Goal: Information Seeking & Learning: Learn about a topic

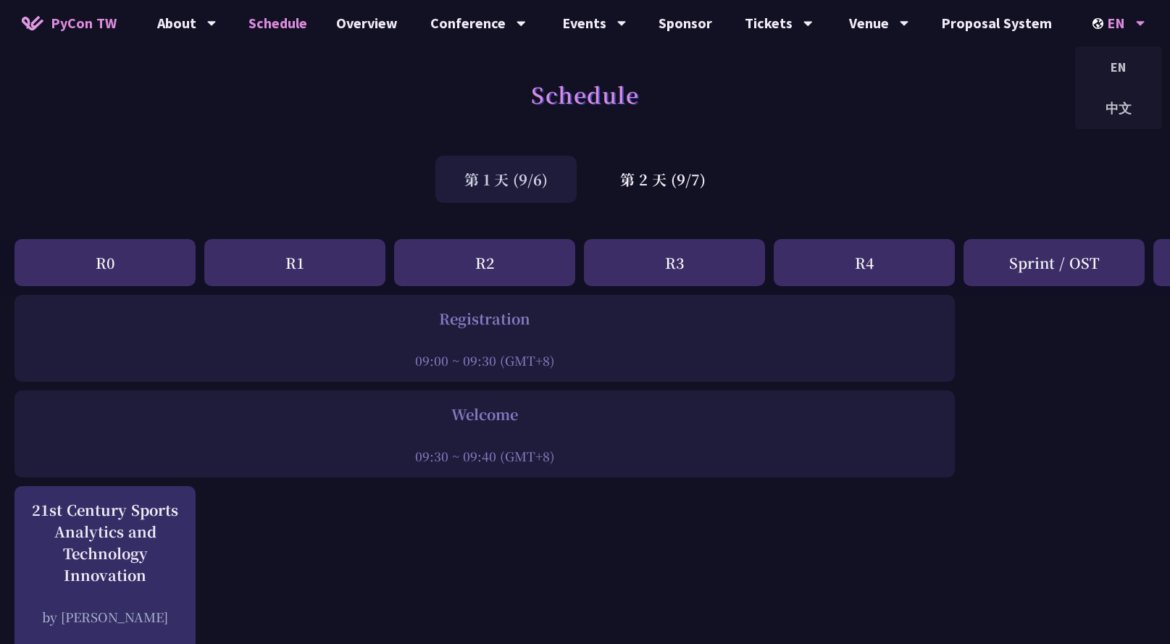
click at [935, 18] on icon at bounding box center [1140, 23] width 9 height 14
click at [935, 103] on div "中文" at bounding box center [1118, 108] width 87 height 34
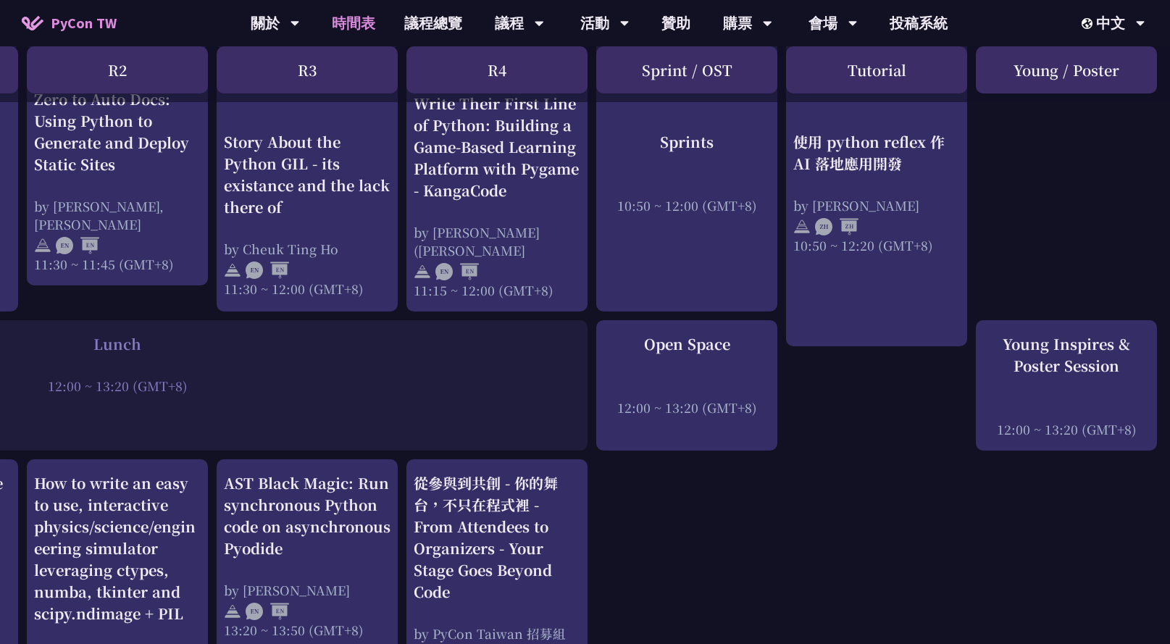
scroll to position [870, 368]
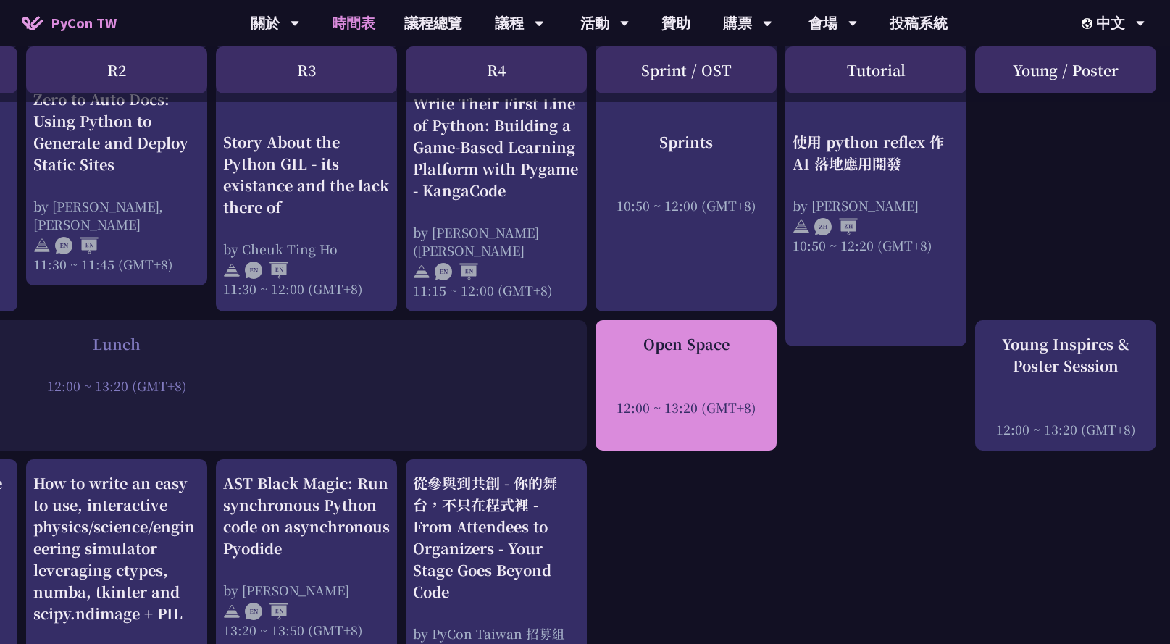
click at [736, 373] on div "Open Space 12:00 ~ 13:20 (GMT+8)" at bounding box center [686, 374] width 167 height 83
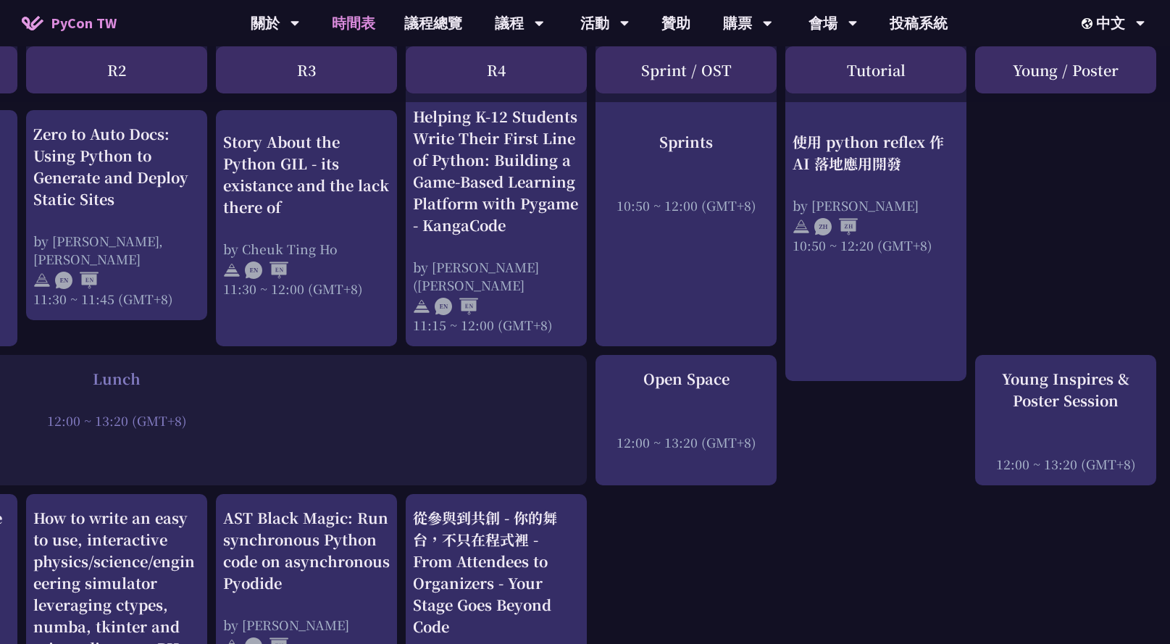
scroll to position [824, 368]
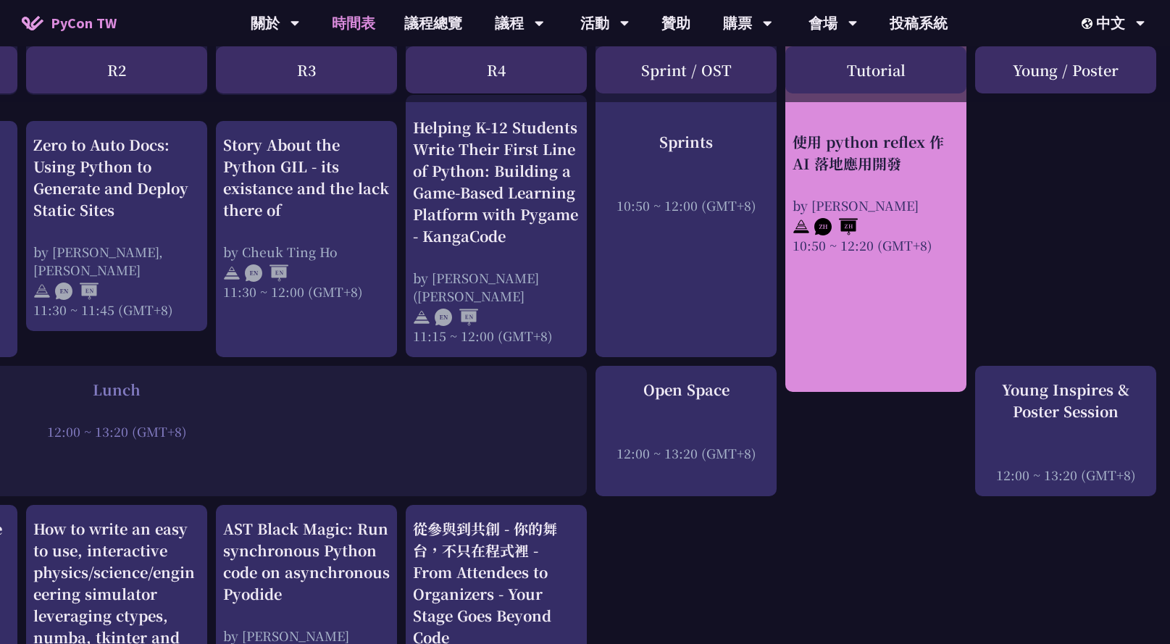
click at [923, 272] on div "使用 python reflex 作 AI 落地應用開發 by [PERSON_NAME] 10:50 ~ 12:20 (GMT+8)" at bounding box center [876, 125] width 181 height 533
click at [879, 157] on div "使用 python reflex 作 AI 落地應用開發" at bounding box center [876, 151] width 167 height 43
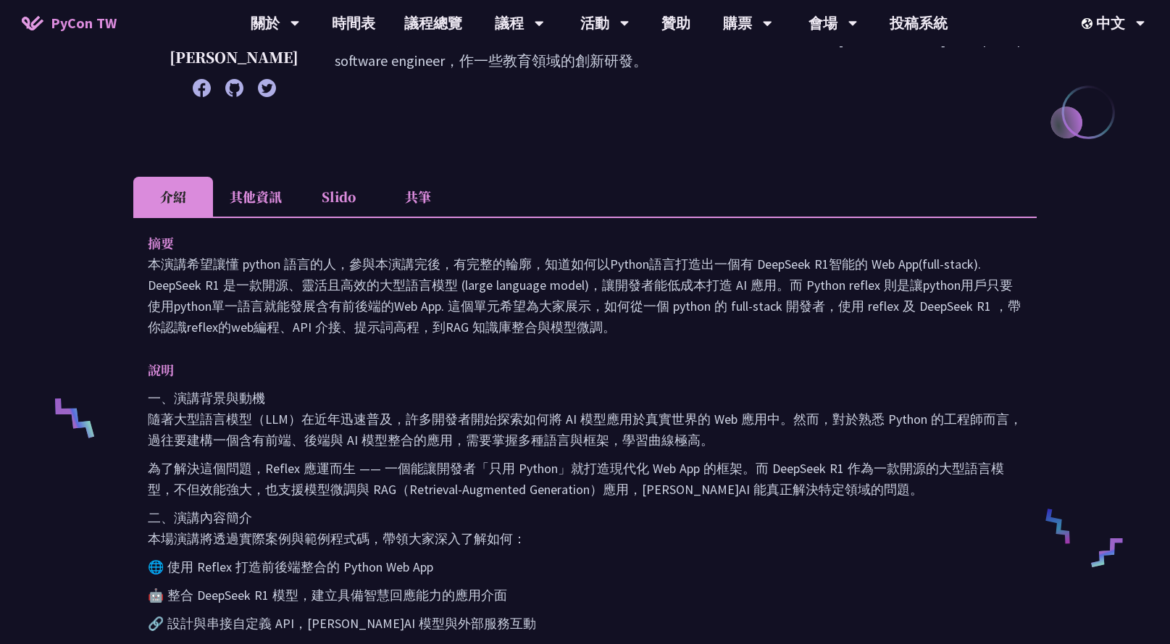
scroll to position [309, 0]
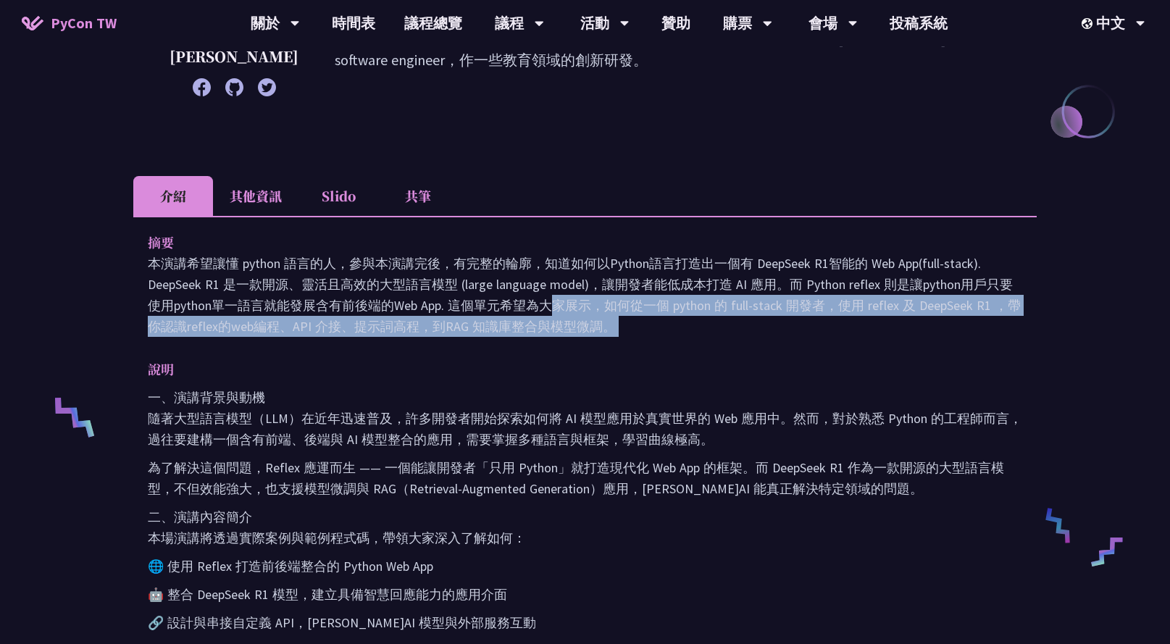
drag, startPoint x: 399, startPoint y: 303, endPoint x: 443, endPoint y: 346, distance: 62.0
click at [443, 346] on div "摘要 本演講希望讓懂 python 語言的人，參與本演講完後，有完整的輪廓，知道如何以Python語言打造出一個有 DeepSeek R1智能的 Web Ap…" at bounding box center [585, 619] width 904 height 807
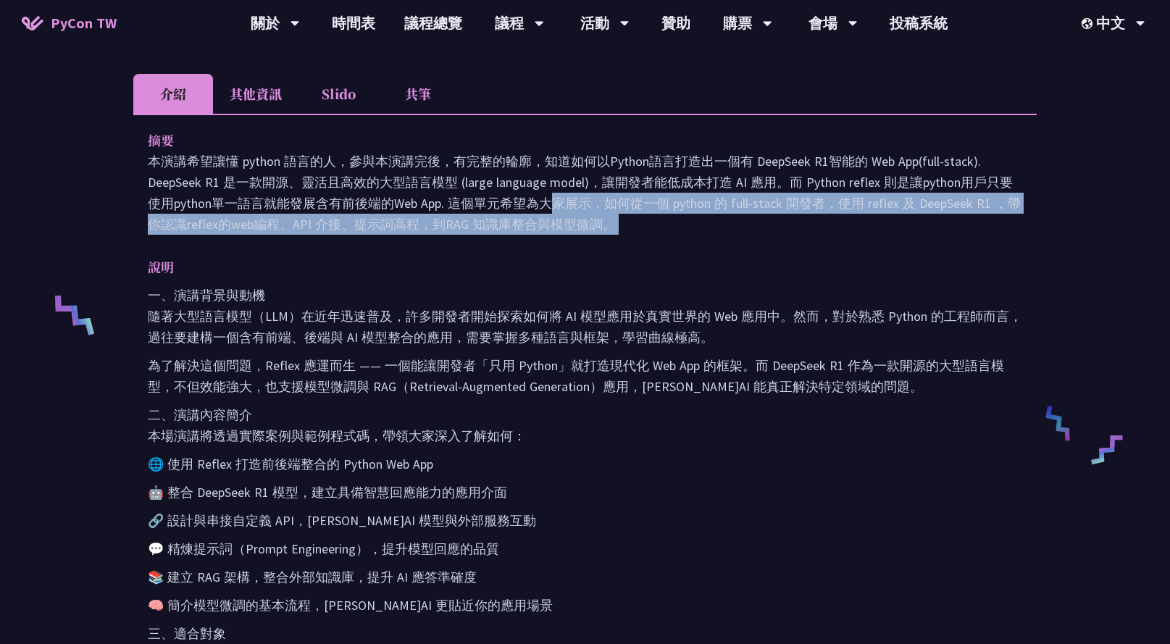
scroll to position [415, 0]
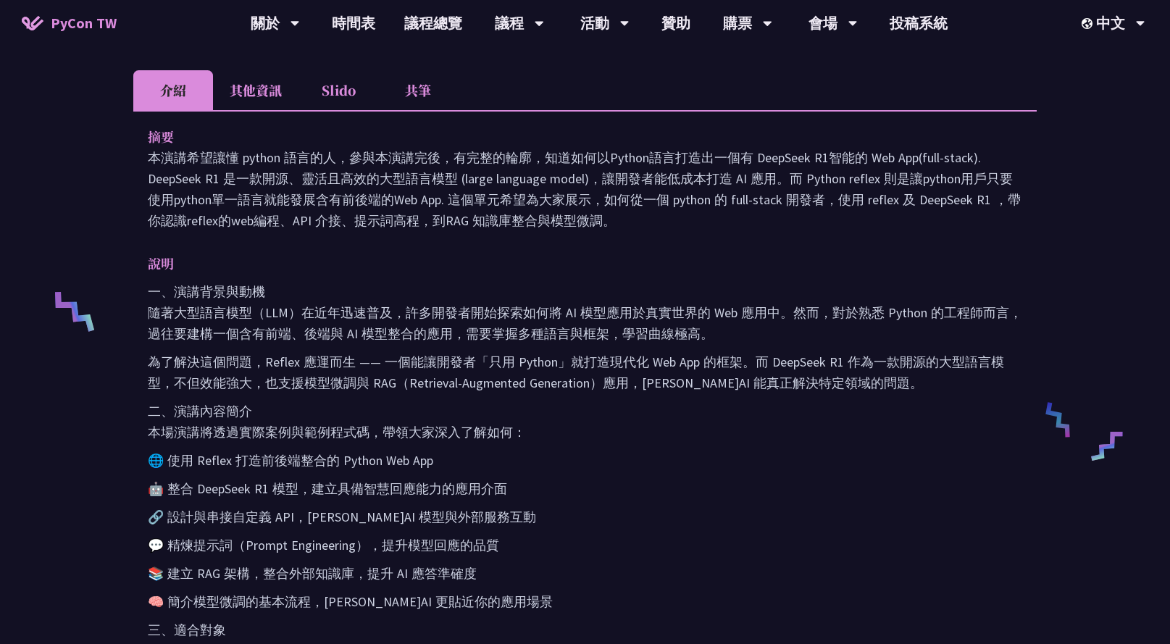
click at [435, 330] on p "一、演講背景與動機 隨著大型語言模型（LLM）在近年迅速普及，許多開發者開始探索如何將 AI 模型應用於真實世界的 Web 應用中。然而，對於熟悉 Pytho…" at bounding box center [585, 312] width 875 height 63
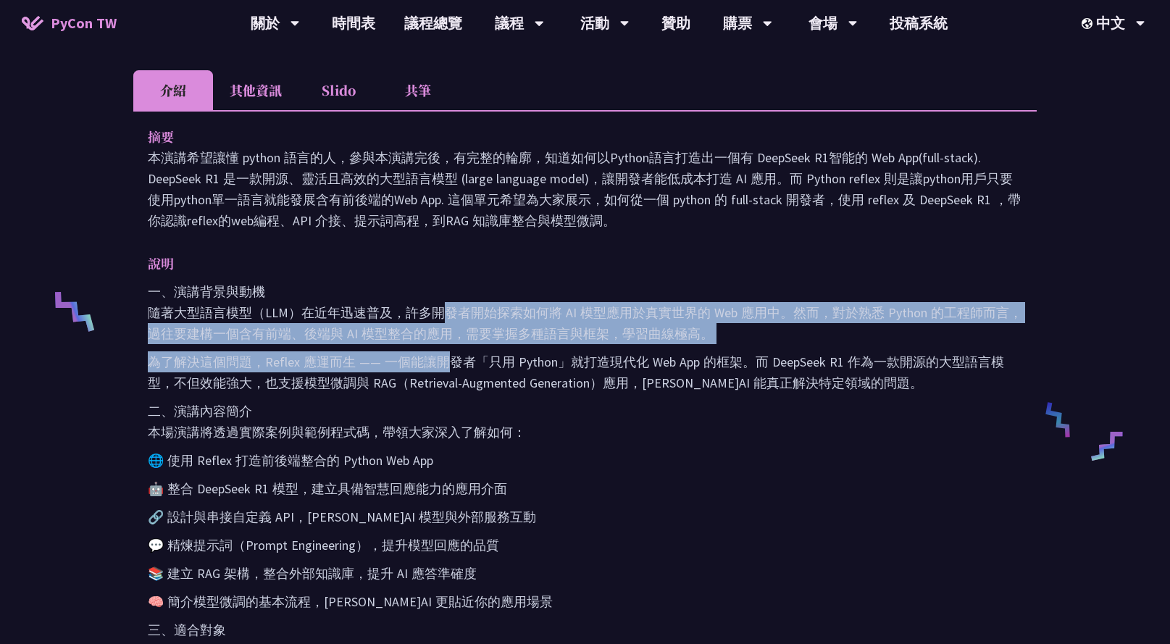
drag, startPoint x: 430, startPoint y: 312, endPoint x: 446, endPoint y: 355, distance: 46.3
click at [446, 355] on div "一、演講背景與動機 隨著大型語言模型（LLM）在近年迅速普及，許多開發者開始探索如何將 AI 模型應用於真實世界的 Web 應用中。然而，對於熟悉 Pytho…" at bounding box center [585, 580] width 875 height 599
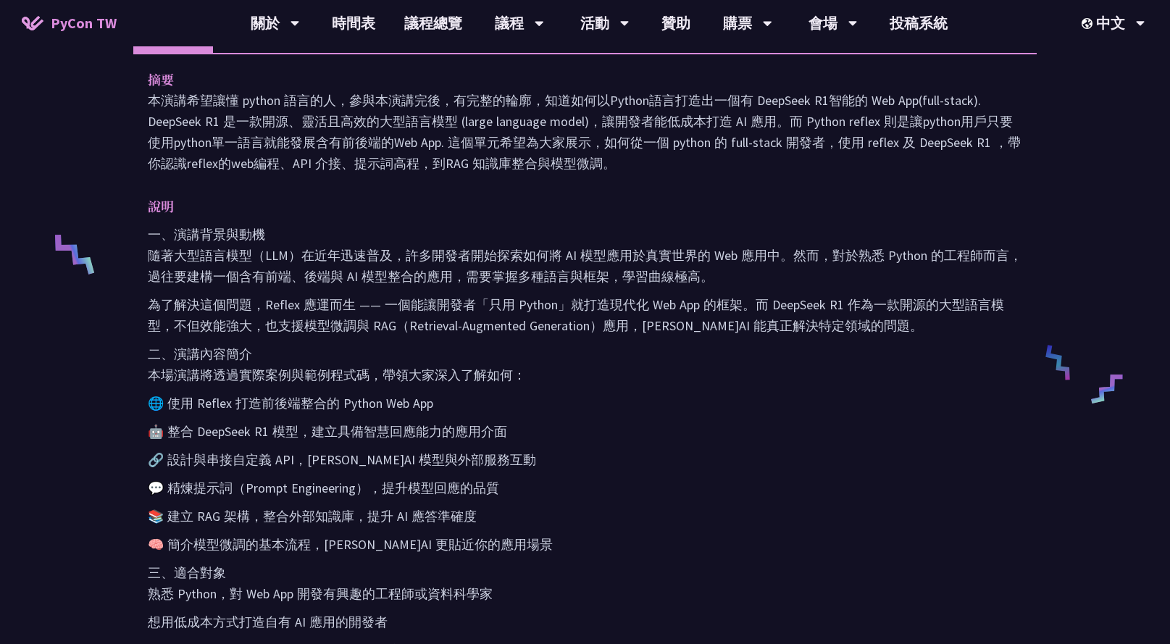
click at [443, 354] on p "二、演講內容簡介 本場演講將透過實際案例與範例程式碼，帶領大家深入了解如何：" at bounding box center [585, 364] width 875 height 42
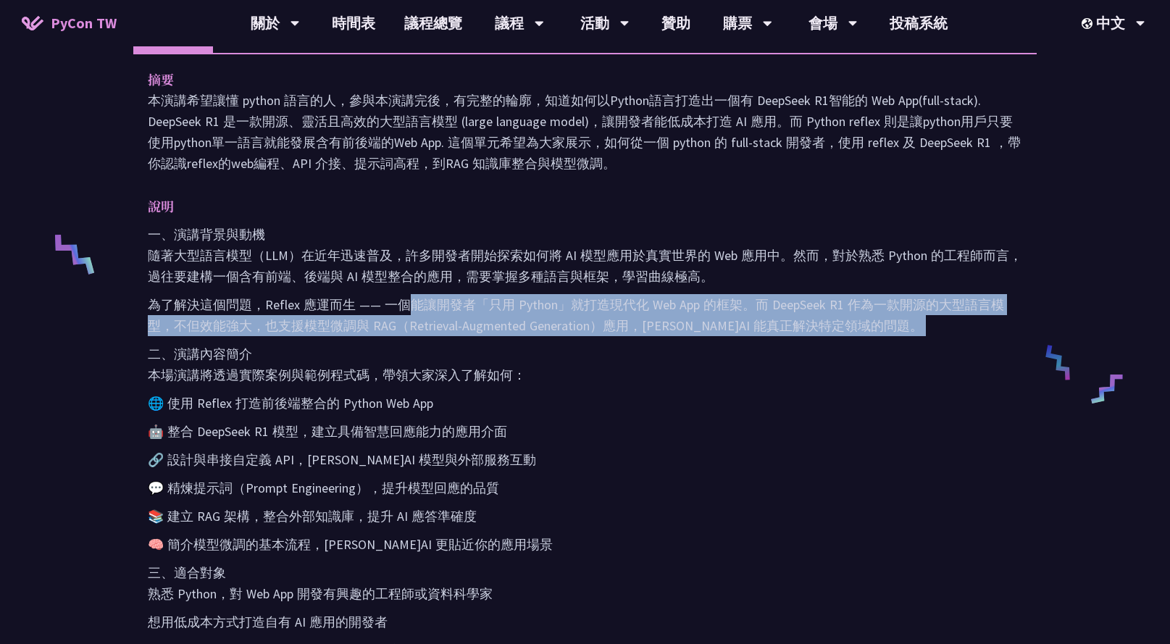
drag, startPoint x: 412, startPoint y: 304, endPoint x: 433, endPoint y: 337, distance: 39.0
click at [433, 336] on div "一、演講背景與動機 隨著大型語言模型（LLM）在近年迅速普及，許多開發者開始探索如何將 AI 模型應用於真實世界的 Web 應用中。然而，對於熟悉 Pytho…" at bounding box center [585, 523] width 875 height 599
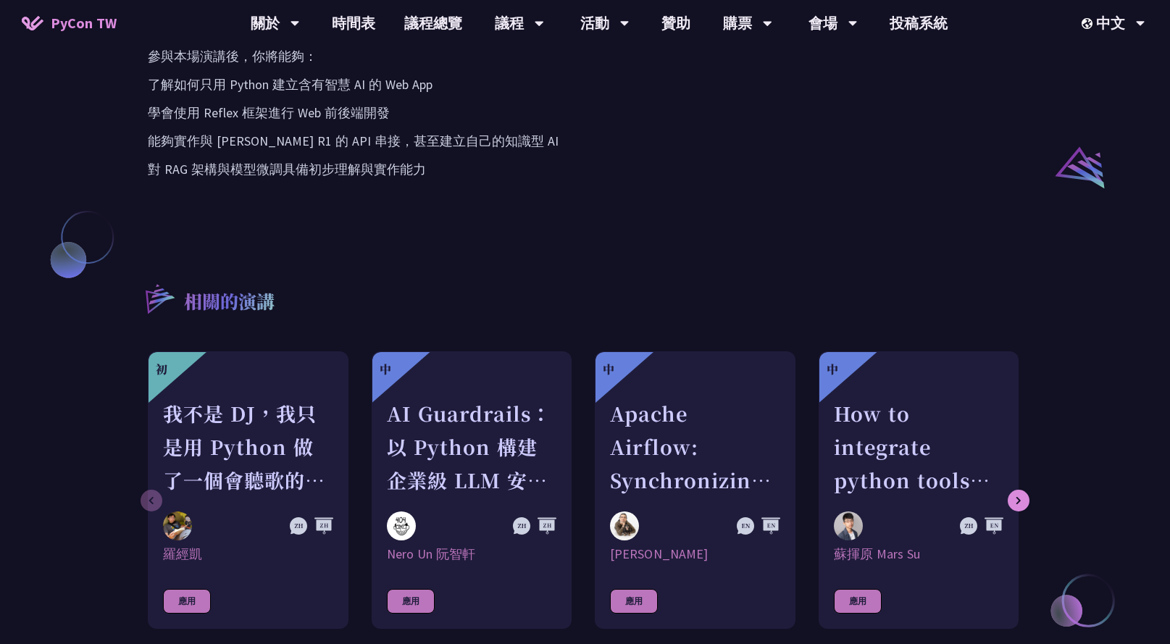
scroll to position [1338, 0]
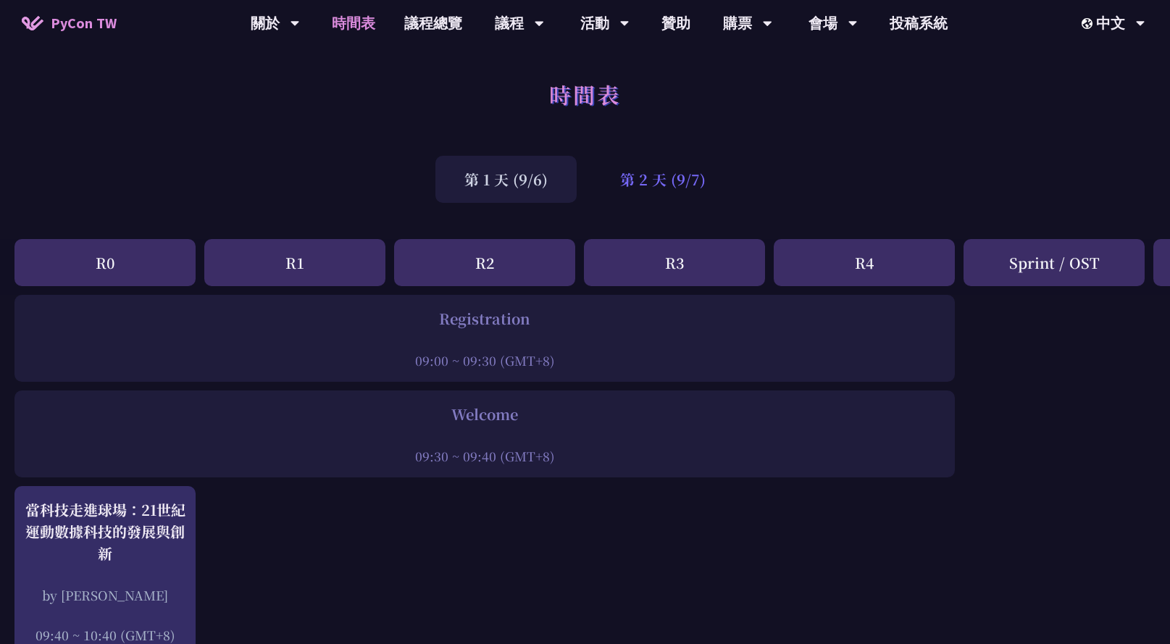
click at [646, 172] on div "第 2 天 (9/7)" at bounding box center [662, 179] width 143 height 47
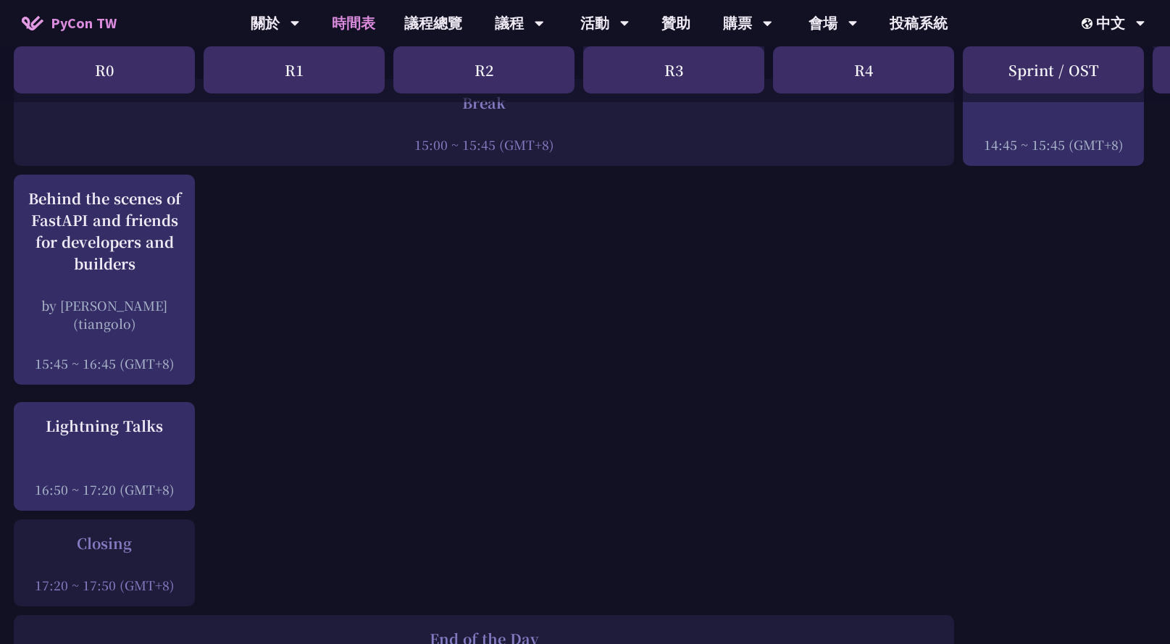
scroll to position [2212, 1]
